Goal: Information Seeking & Learning: Understand process/instructions

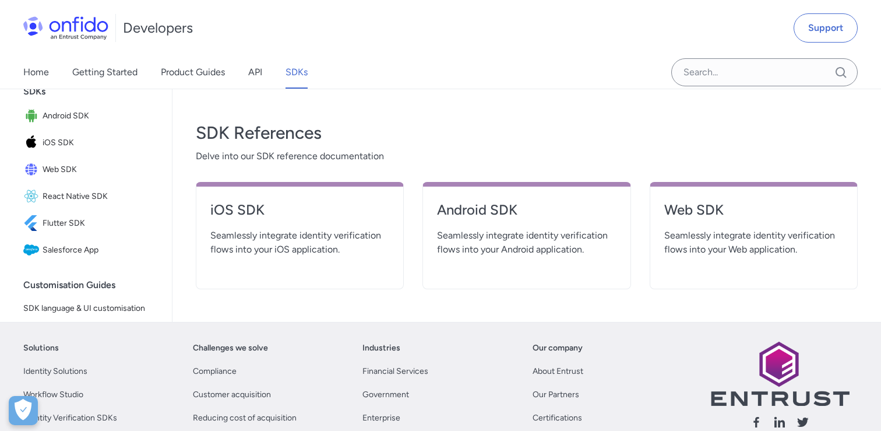
scroll to position [338, 0]
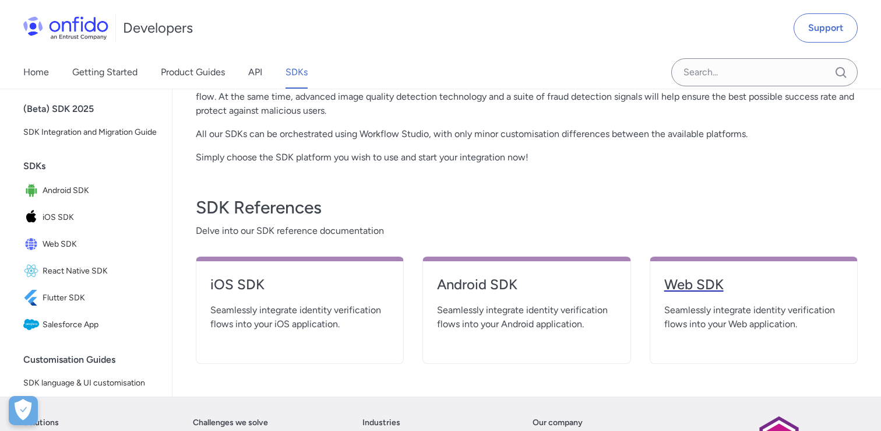
click at [721, 285] on h4 "Web SDK" at bounding box center [754, 284] width 179 height 19
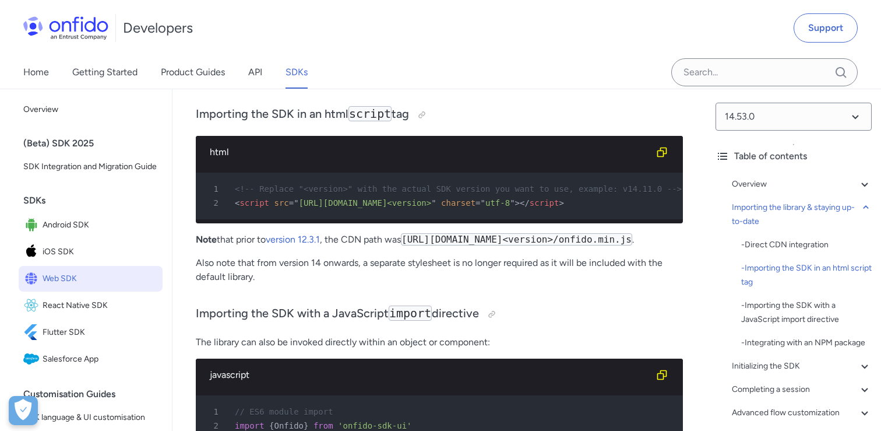
scroll to position [1207, 0]
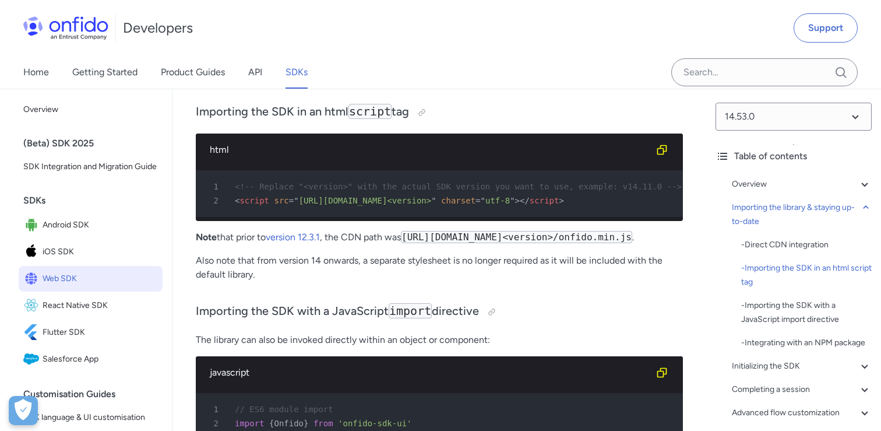
click at [386, 277] on p "Also note that from version 14 onwards, a separate stylesheet is no longer requ…" at bounding box center [439, 268] width 487 height 28
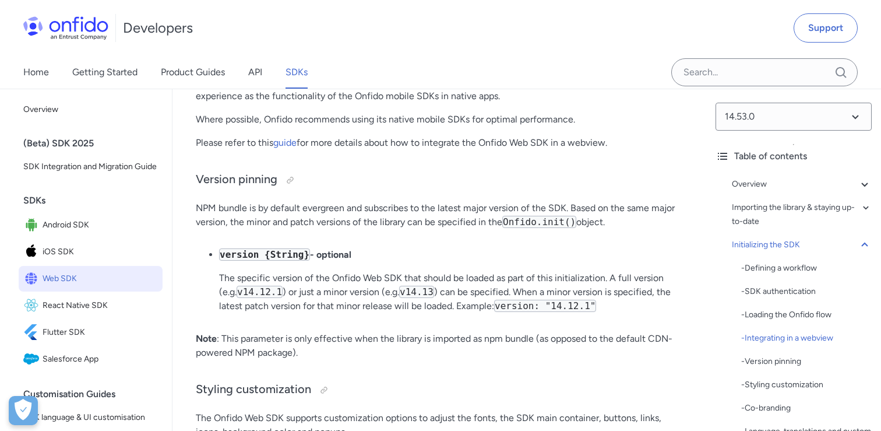
scroll to position [3623, 0]
click at [245, 259] on code "version {String}" at bounding box center [264, 253] width 91 height 12
copy code "version"
click at [499, 261] on p "version {String} - optional" at bounding box center [451, 254] width 464 height 14
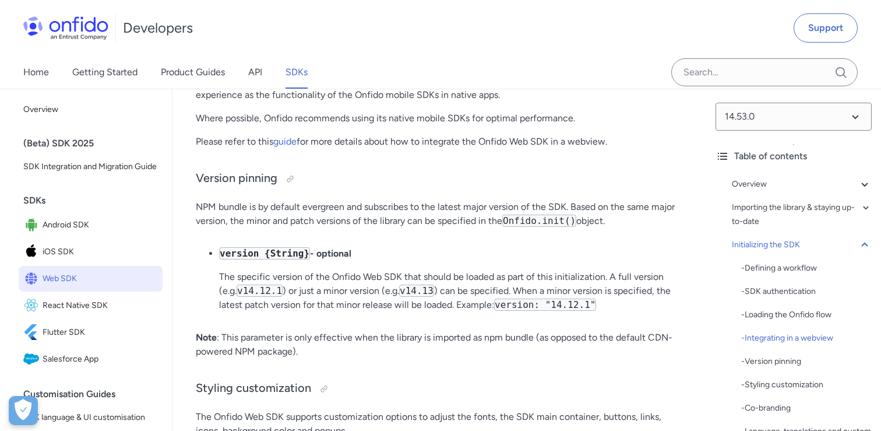
click at [524, 227] on code "Onfido.init()" at bounding box center [540, 221] width 74 height 12
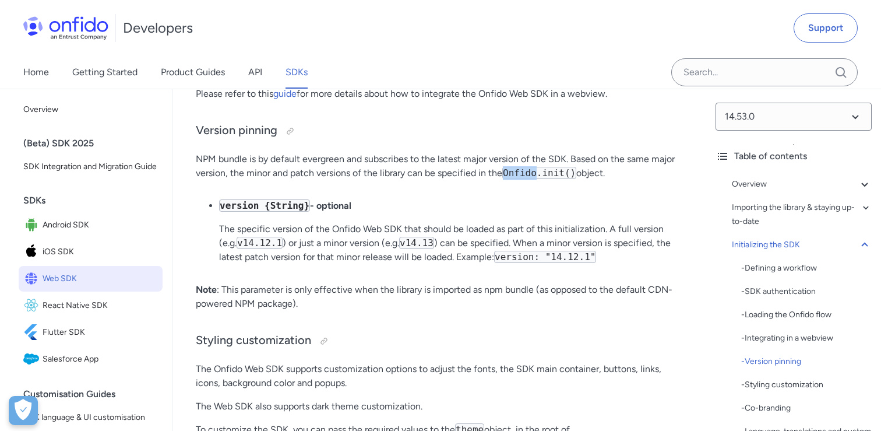
scroll to position [3666, 0]
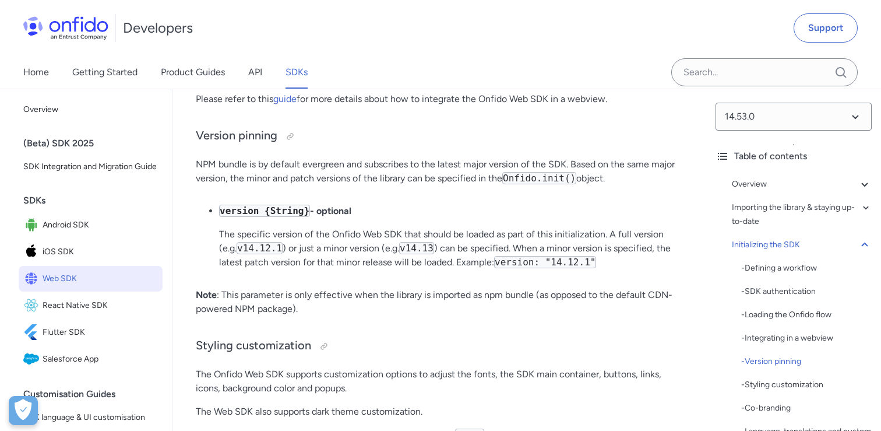
click at [293, 269] on p "The specific version of the Onfido Web SDK that should be loaded as part of thi…" at bounding box center [451, 248] width 464 height 42
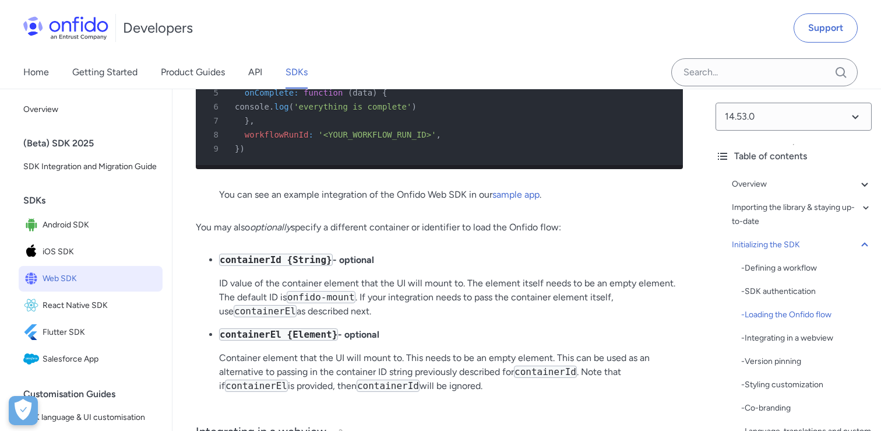
scroll to position [3206, 0]
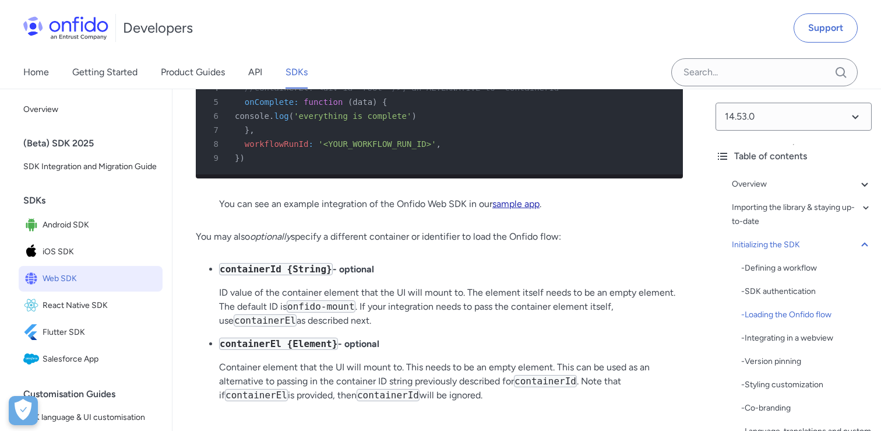
click at [517, 209] on link "sample app" at bounding box center [516, 203] width 47 height 11
